Goal: Transaction & Acquisition: Purchase product/service

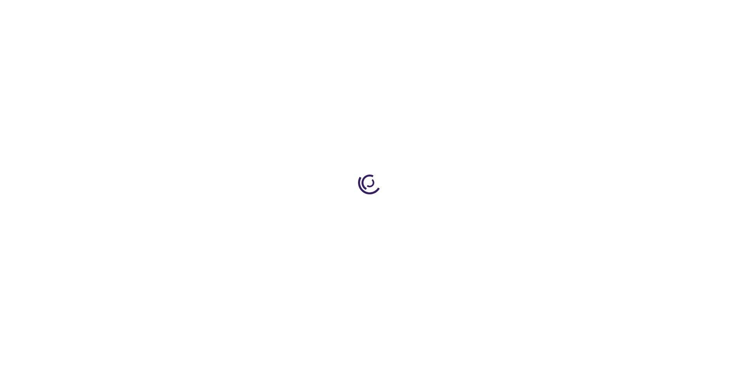
click at [488, 12] on link "Log In" at bounding box center [487, 12] width 15 height 6
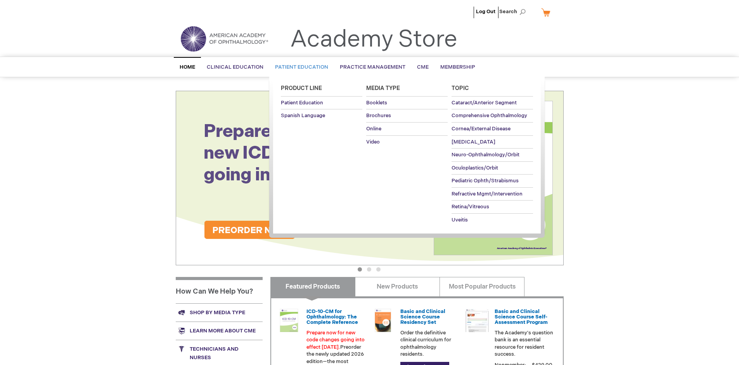
click at [299, 67] on span "Patient Education" at bounding box center [301, 67] width 53 height 6
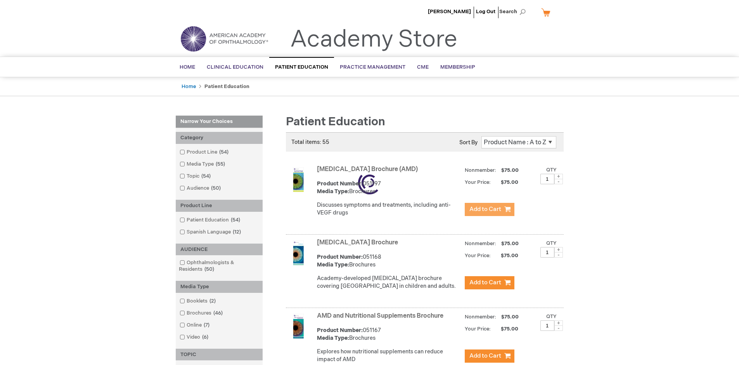
click at [489, 209] on span "Add to Cart" at bounding box center [485, 209] width 32 height 7
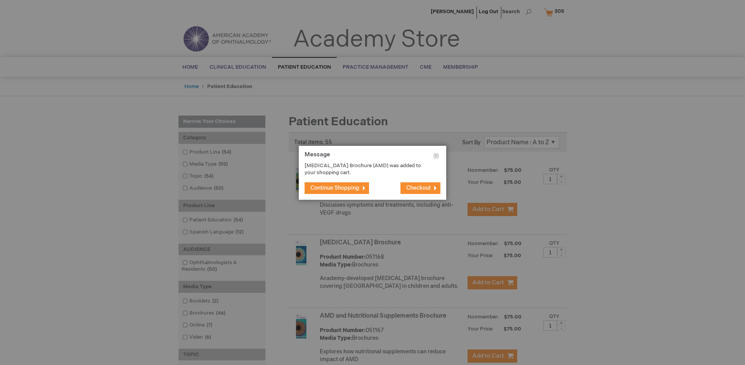
click at [335, 188] on span "Continue Shopping" at bounding box center [334, 188] width 49 height 7
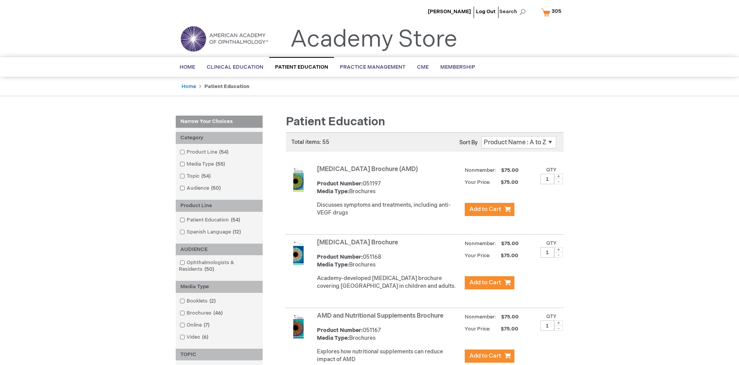
click at [382, 320] on link "AMD and Nutritional Supplements Brochure" at bounding box center [380, 315] width 126 height 7
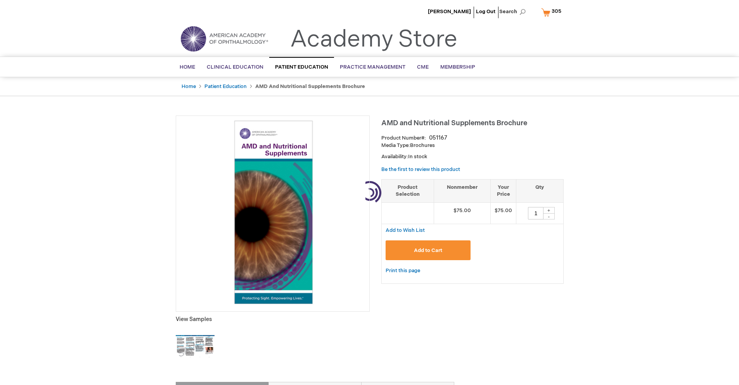
type input "1"
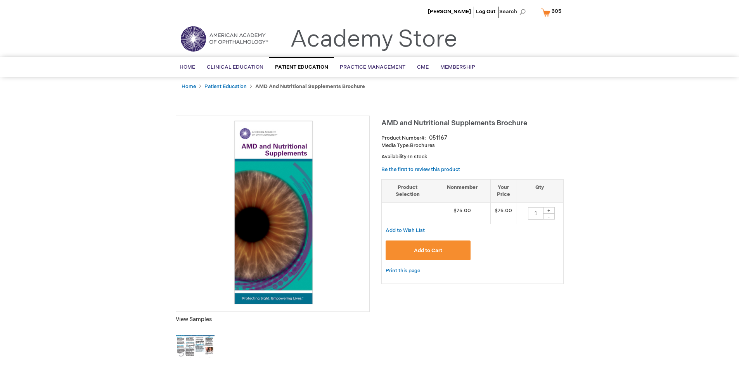
click at [428, 250] on span "Add to Cart" at bounding box center [428, 250] width 28 height 6
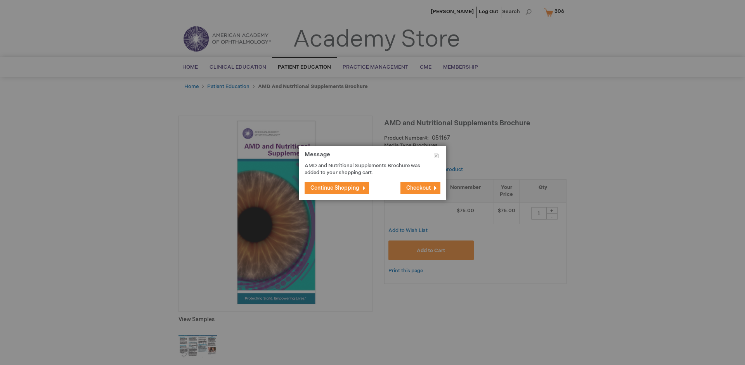
click at [335, 188] on span "Continue Shopping" at bounding box center [334, 188] width 49 height 7
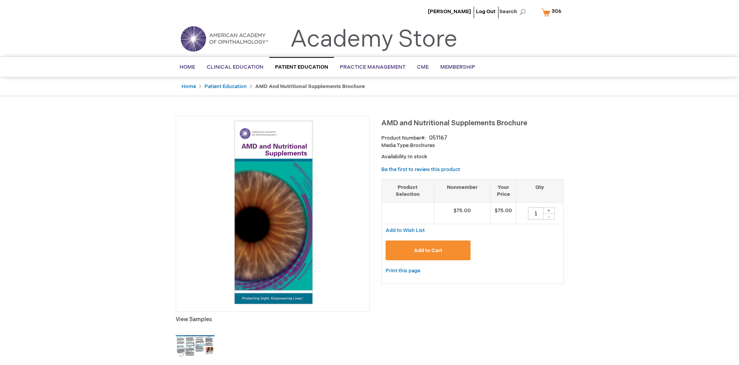
click at [552, 12] on span "306" at bounding box center [556, 11] width 10 height 6
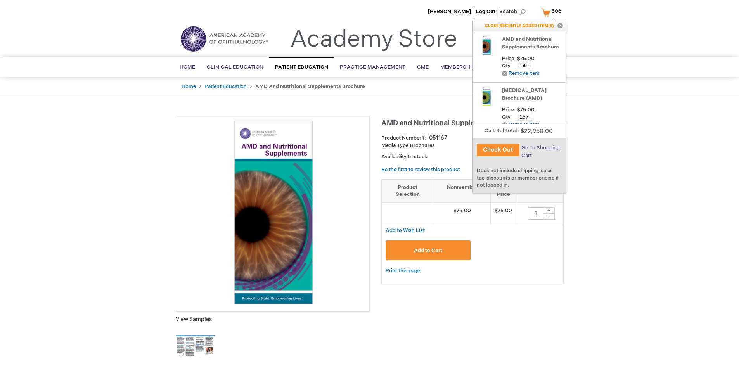
click at [539, 148] on span "Go To Shopping Cart" at bounding box center [540, 152] width 38 height 14
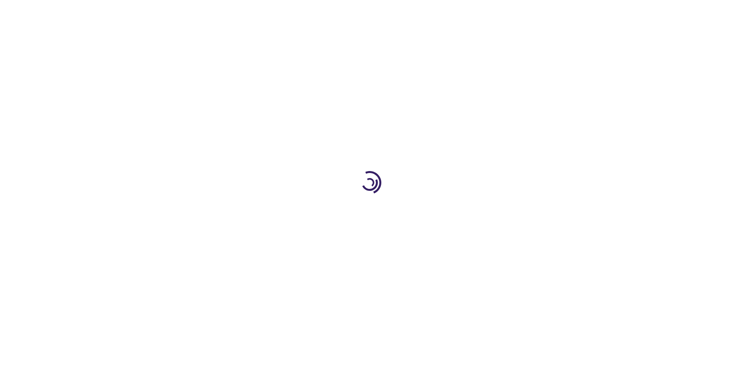
select select "US"
select select "41"
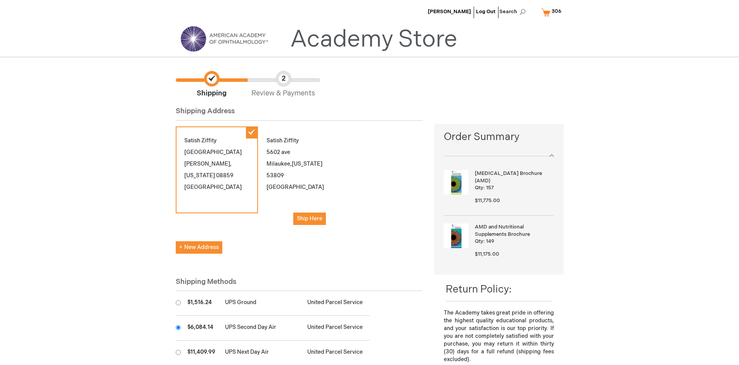
click at [178, 327] on input "radio" at bounding box center [178, 327] width 5 height 5
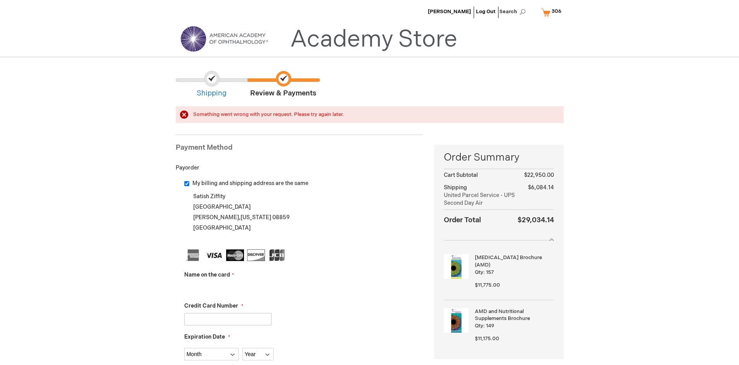
click at [228, 288] on input "Name on the card" at bounding box center [227, 288] width 87 height 12
